Goal: Navigation & Orientation: Go to known website

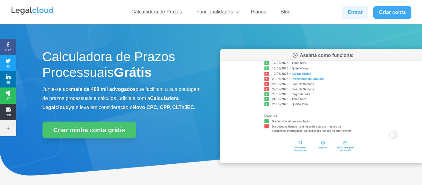
click at [360, 9] on link "Entrar" at bounding box center [355, 12] width 26 height 13
click at [351, 11] on link "Entrar" at bounding box center [355, 12] width 26 height 13
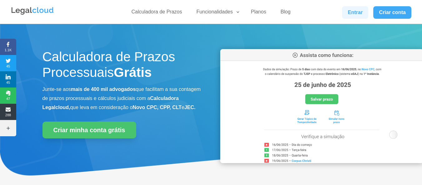
click at [360, 12] on link "Entrar" at bounding box center [355, 12] width 26 height 13
